Goal: Navigation & Orientation: Find specific page/section

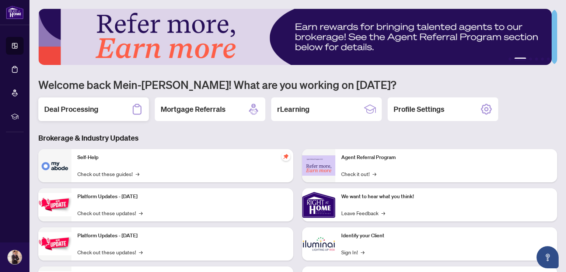
click at [90, 109] on h2 "Deal Processing" at bounding box center [71, 109] width 54 height 10
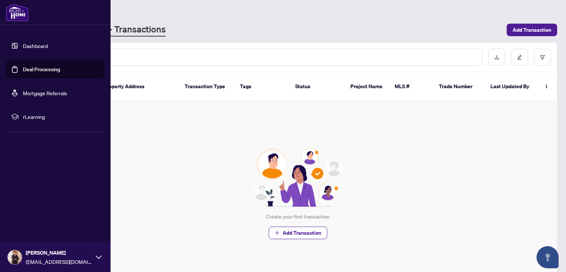
click at [37, 45] on link "Dashboard" at bounding box center [35, 45] width 25 height 7
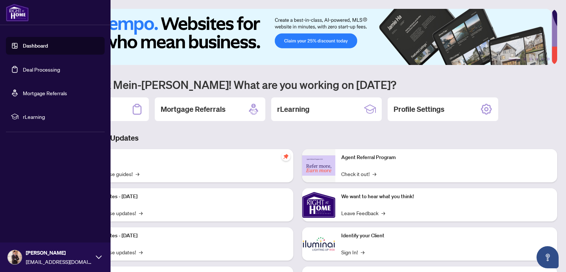
click at [44, 69] on link "Deal Processing" at bounding box center [41, 69] width 37 height 7
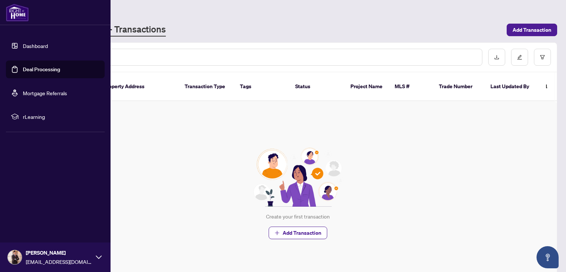
click at [43, 93] on link "Mortgage Referrals" at bounding box center [45, 93] width 44 height 7
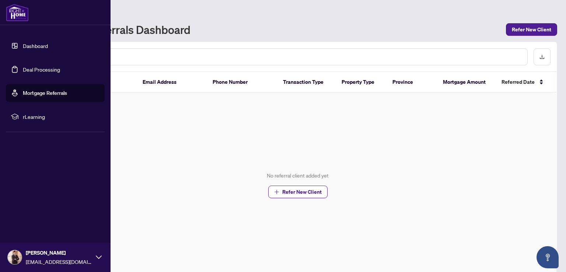
click at [44, 116] on span "rLearning" at bounding box center [61, 116] width 77 height 8
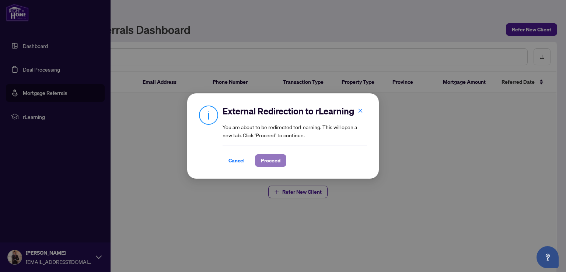
click at [276, 162] on span "Proceed" at bounding box center [271, 161] width 20 height 12
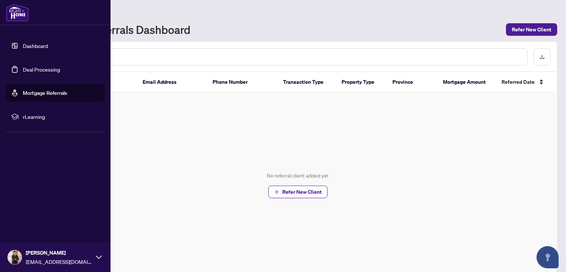
click at [23, 44] on link "Dashboard" at bounding box center [35, 45] width 25 height 7
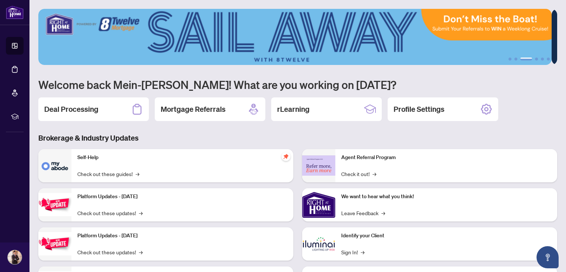
click at [518, 102] on div "Deal Processing Mortgage Referrals rLearning Profile Settings" at bounding box center [297, 109] width 519 height 24
